Goal: Task Accomplishment & Management: Use online tool/utility

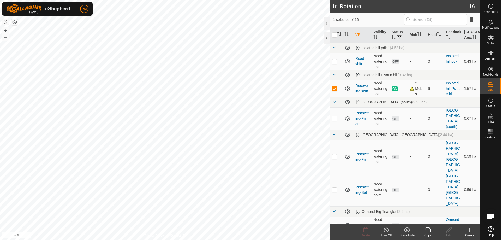
click at [429, 231] on icon at bounding box center [428, 230] width 7 height 6
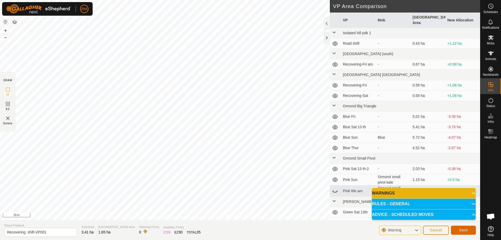
click at [461, 230] on span "Save" at bounding box center [463, 230] width 9 height 4
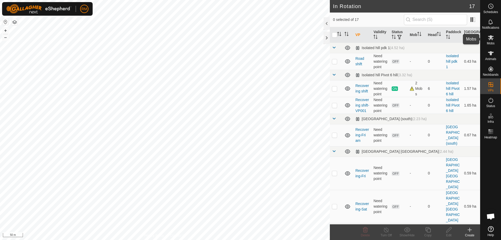
click at [490, 41] on es-mob-svg-icon at bounding box center [490, 37] width 9 height 8
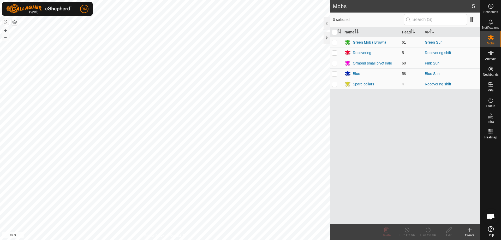
click at [333, 52] on p-checkbox at bounding box center [334, 53] width 5 height 4
checkbox input "true"
click at [429, 229] on icon at bounding box center [428, 230] width 7 height 6
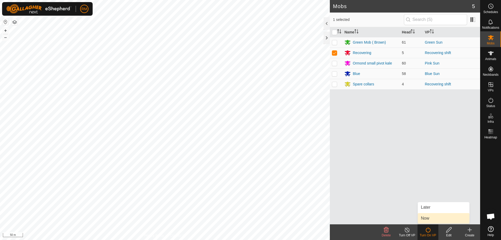
click at [427, 217] on link "Now" at bounding box center [444, 218] width 52 height 10
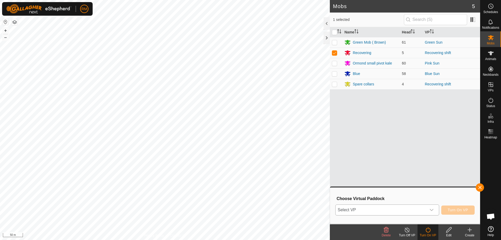
click at [432, 210] on icon "dropdown trigger" at bounding box center [432, 210] width 4 height 4
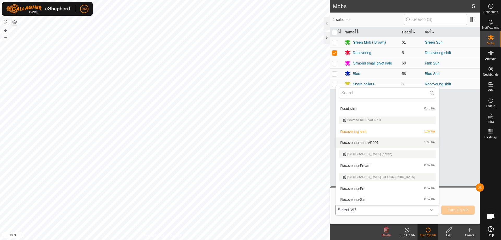
scroll to position [9, 0]
click at [358, 142] on li "Recovering shift-VP001 1.65 ha" at bounding box center [387, 143] width 103 height 10
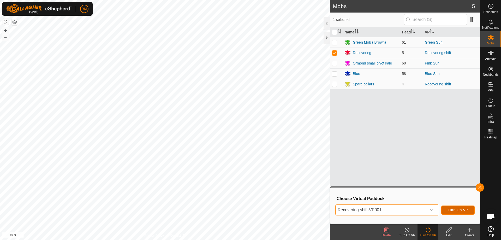
click at [460, 208] on span "Turn On VP" at bounding box center [458, 210] width 20 height 4
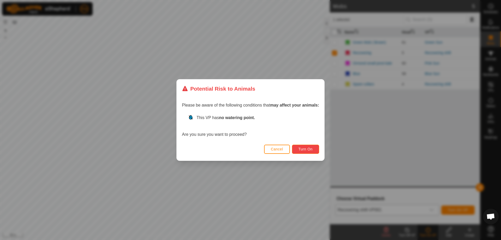
click at [312, 149] on span "Turn On" at bounding box center [306, 149] width 14 height 4
